Goal: Task Accomplishment & Management: Manage account settings

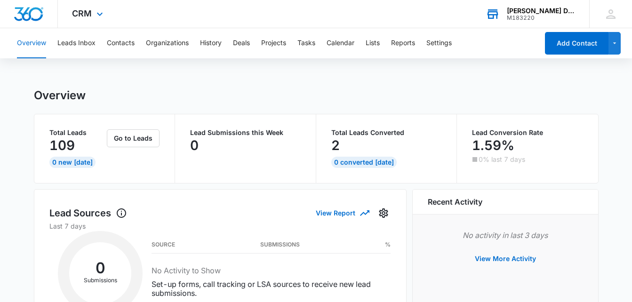
click at [573, 13] on div "[PERSON_NAME] Drivers Academy" at bounding box center [540, 11] width 69 height 8
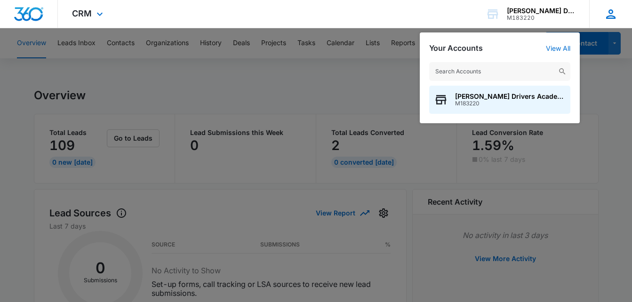
click at [623, 5] on div "[PERSON_NAME] [EMAIL_ADDRESS][DOMAIN_NAME] My Profile Notifications Support Log…" at bounding box center [610, 14] width 43 height 28
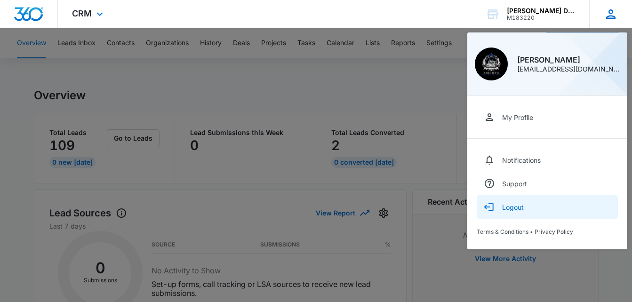
click at [520, 206] on div "Logout" at bounding box center [513, 207] width 22 height 8
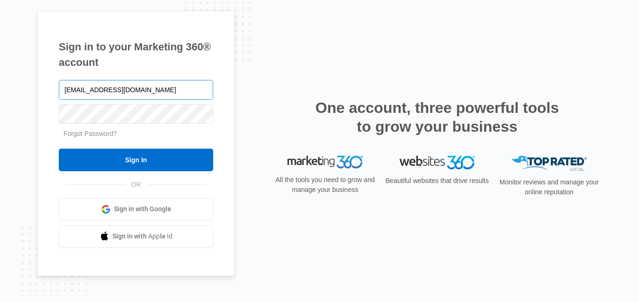
drag, startPoint x: 146, startPoint y: 83, endPoint x: 148, endPoint y: 96, distance: 12.9
click at [146, 83] on input "Rochellebouknight@gmail.com" at bounding box center [136, 90] width 154 height 20
type input "Trustedkingtransportation@gmail.com"
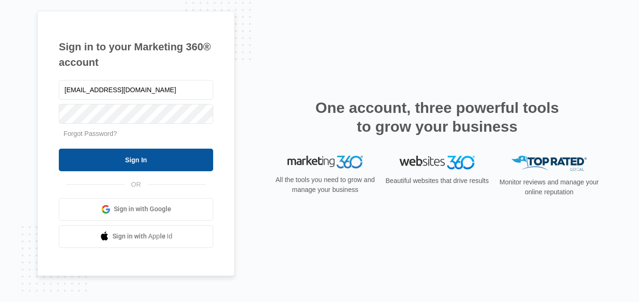
click at [150, 158] on input "Sign In" at bounding box center [136, 160] width 154 height 23
